Goal: Transaction & Acquisition: Download file/media

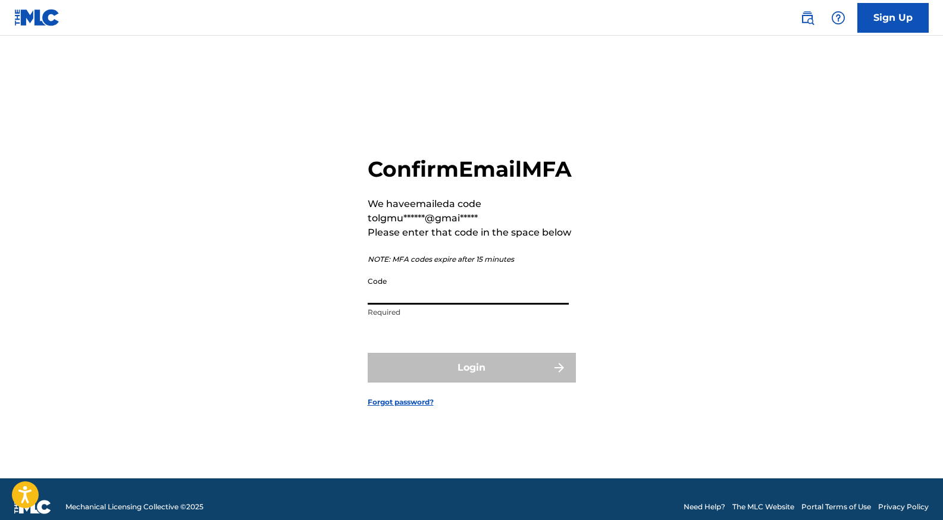
click at [502, 296] on input "Code" at bounding box center [468, 288] width 201 height 34
paste input "256499"
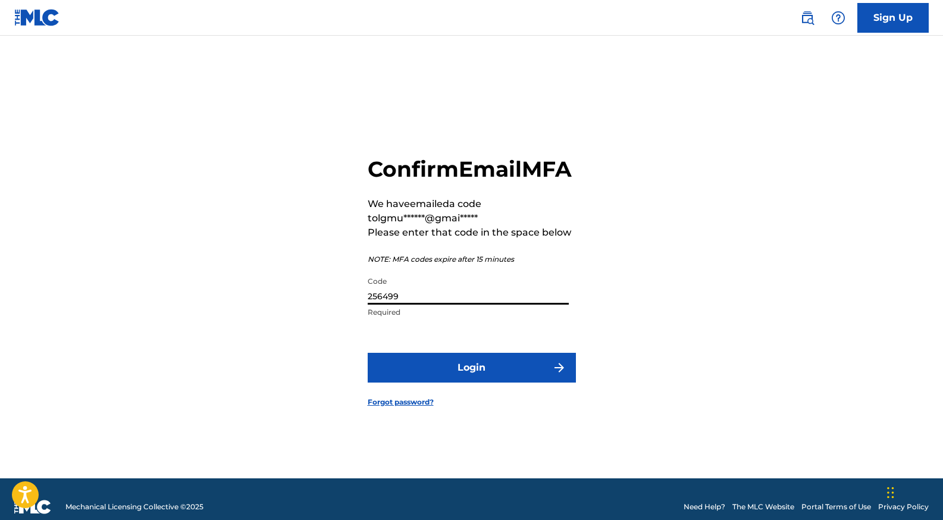
type input "256499"
click at [492, 378] on button "Login" at bounding box center [472, 368] width 208 height 30
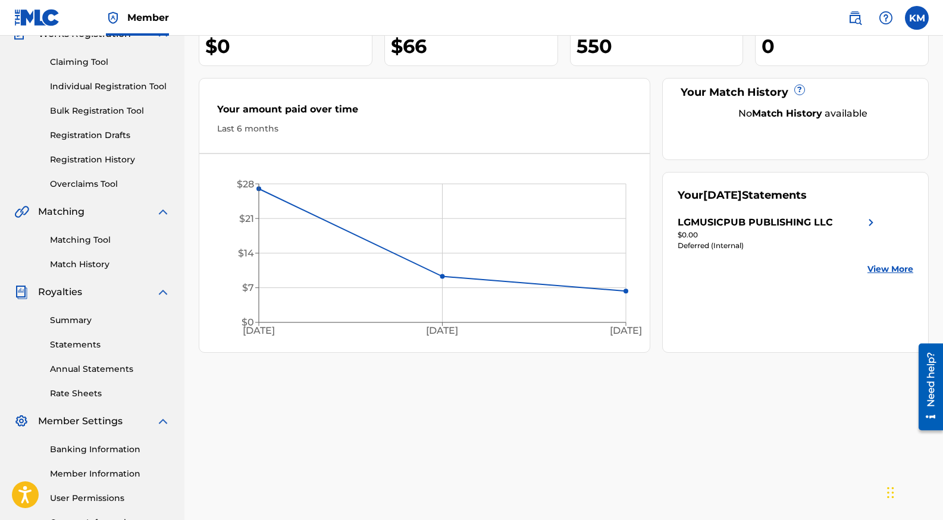
scroll to position [218, 0]
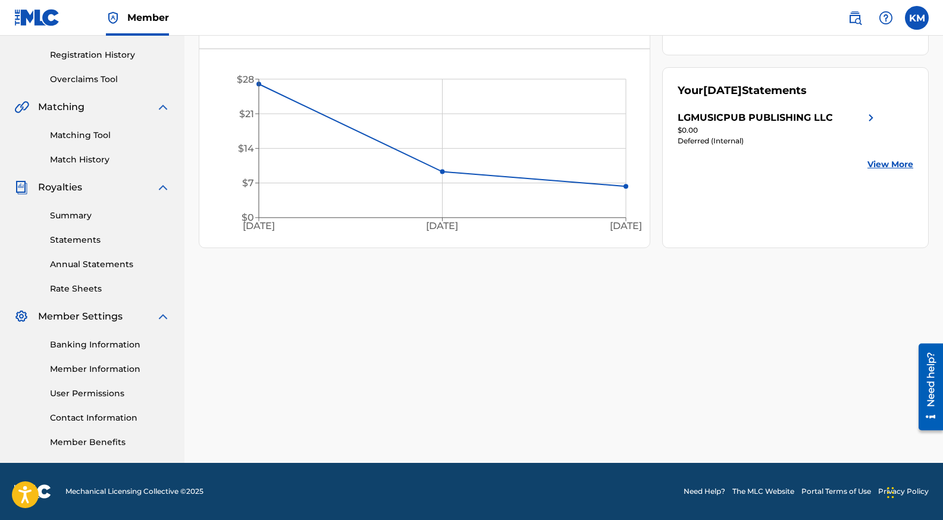
click at [107, 263] on link "Annual Statements" at bounding box center [110, 264] width 120 height 12
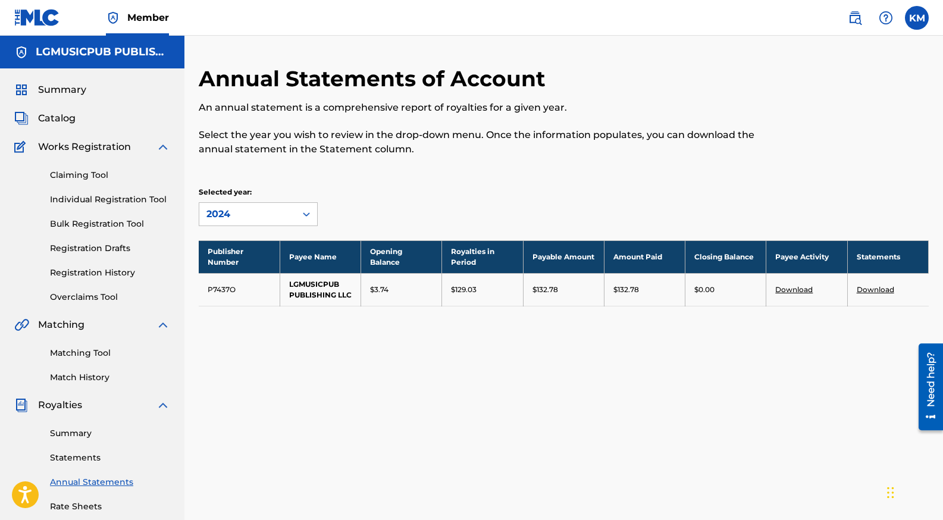
click at [885, 292] on link "Download" at bounding box center [875, 289] width 37 height 9
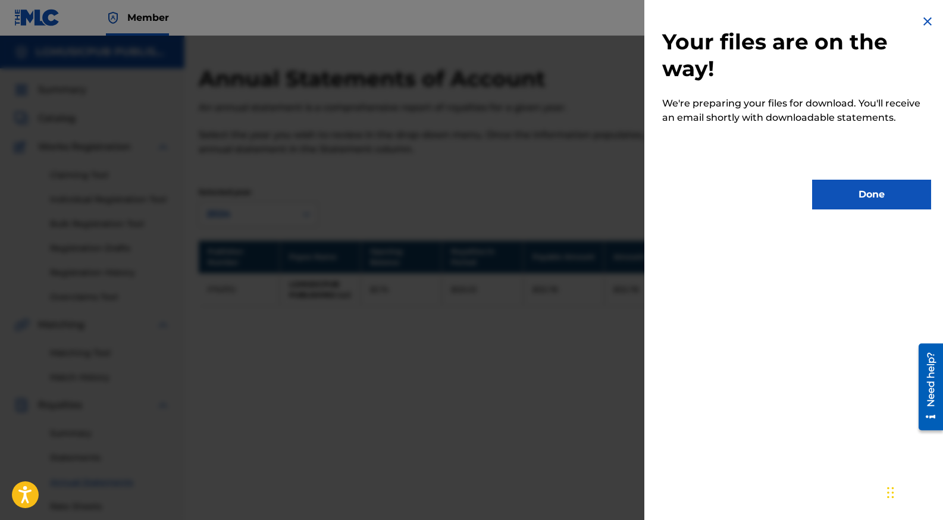
click at [870, 192] on button "Done" at bounding box center [871, 195] width 119 height 30
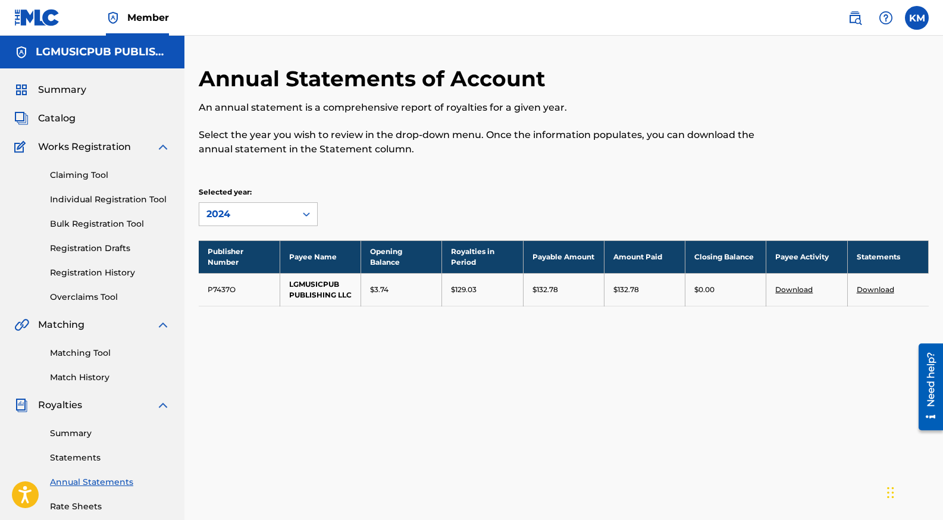
click at [791, 286] on link "Download" at bounding box center [793, 289] width 37 height 9
click at [621, 105] on p "An annual statement is a comprehensive report of royalties for a given year." at bounding box center [480, 108] width 562 height 14
click at [303, 216] on icon at bounding box center [306, 214] width 12 height 12
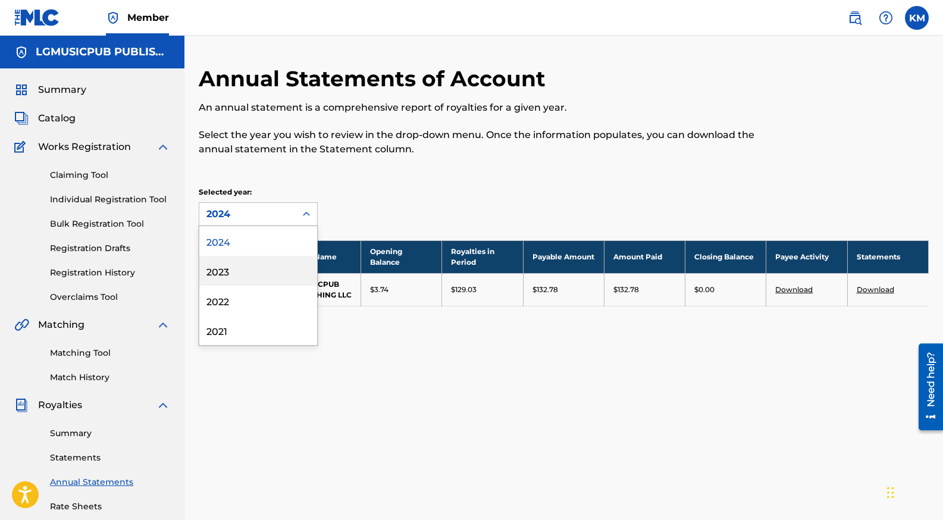
click at [286, 269] on div "2023" at bounding box center [258, 271] width 118 height 30
click at [283, 216] on div "2023" at bounding box center [247, 214] width 82 height 14
click at [273, 302] on div "2022" at bounding box center [258, 301] width 118 height 30
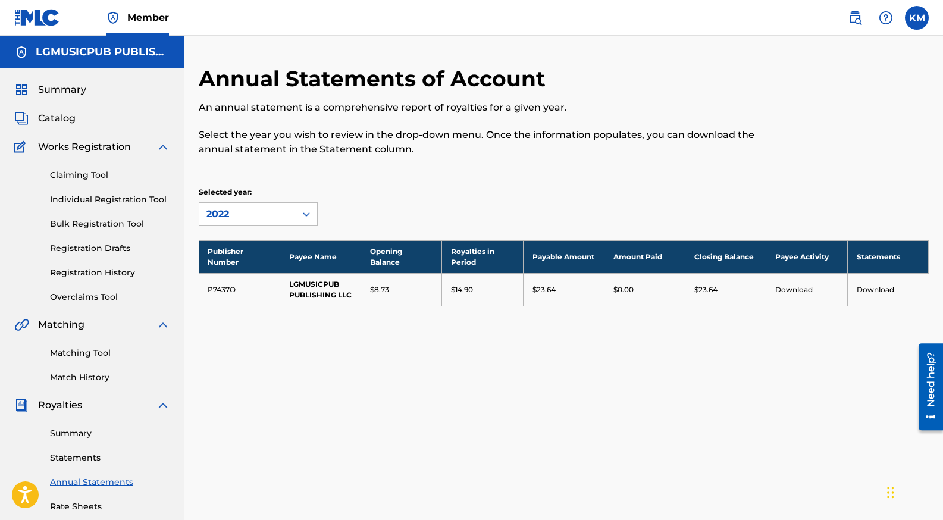
click at [584, 394] on div "Annual Statements of Account An annual statement is a comprehensive report of r…" at bounding box center [563, 372] width 759 height 615
click at [621, 376] on div "Annual Statements of Account An annual statement is a comprehensive report of r…" at bounding box center [563, 372] width 759 height 615
click at [239, 220] on div "2022" at bounding box center [247, 214] width 82 height 14
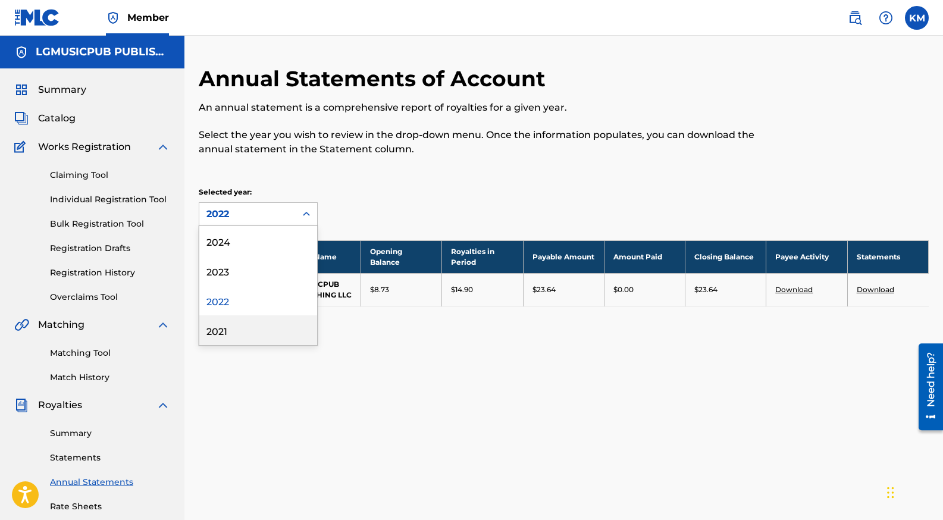
click at [244, 331] on div "2021" at bounding box center [258, 330] width 118 height 30
click at [259, 215] on div "2021" at bounding box center [247, 214] width 82 height 14
click at [268, 308] on div "2022" at bounding box center [258, 301] width 118 height 30
click at [260, 221] on div "2022" at bounding box center [247, 214] width 96 height 23
click at [277, 333] on div "2021" at bounding box center [258, 330] width 118 height 30
